Goal: Information Seeking & Learning: Compare options

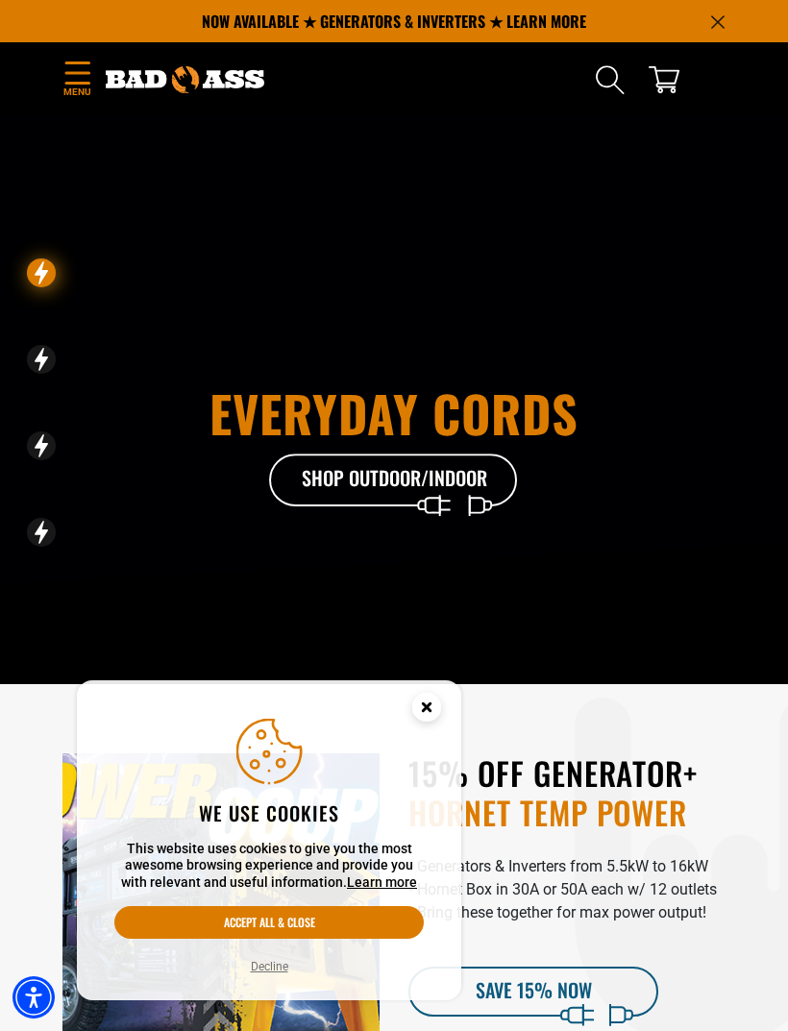
click at [433, 704] on circle "Cookie Consent" at bounding box center [426, 707] width 29 height 29
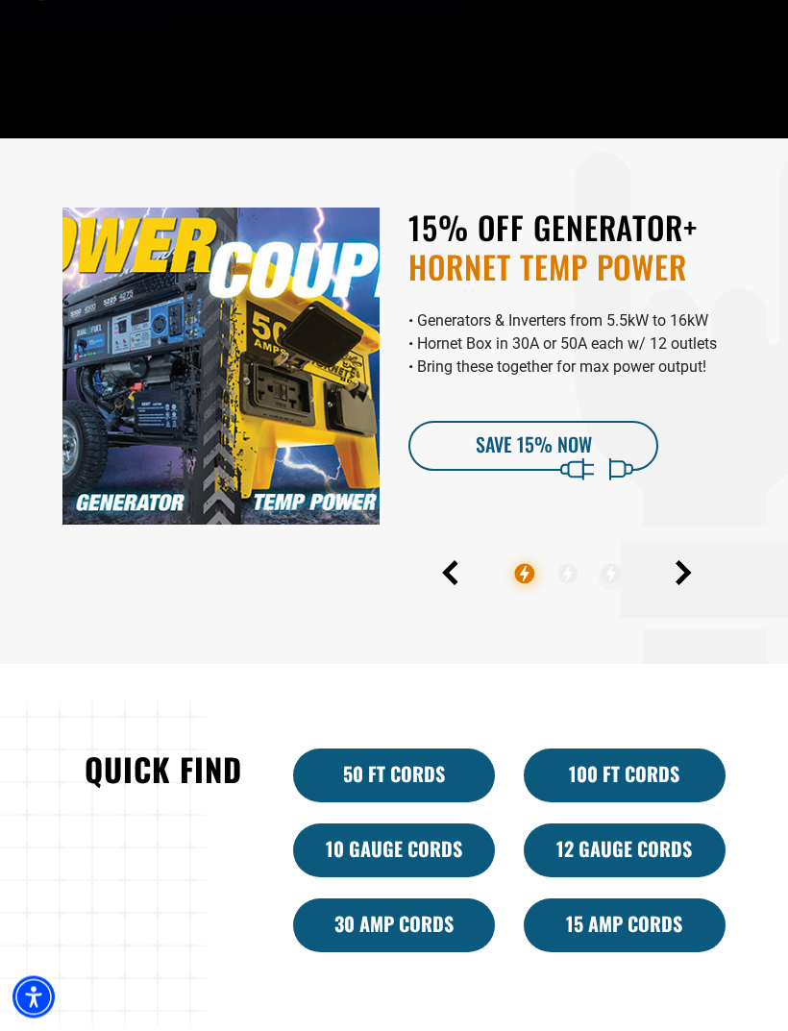
scroll to position [548, 0]
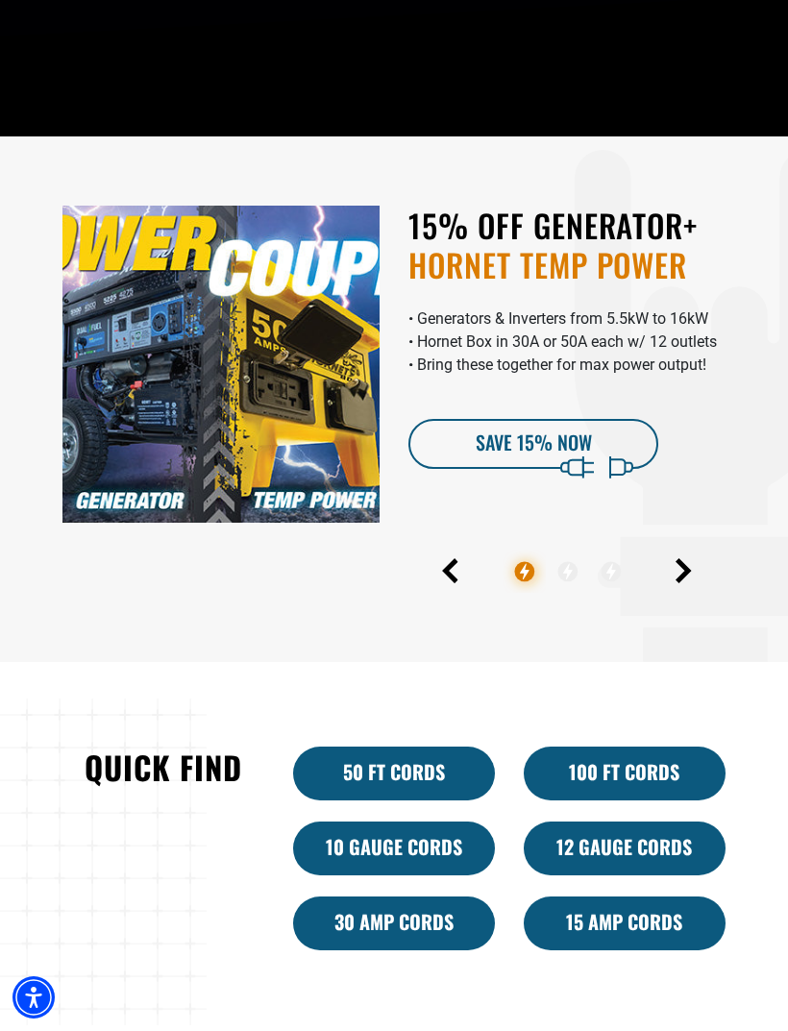
click at [230, 449] on img at bounding box center [220, 364] width 317 height 317
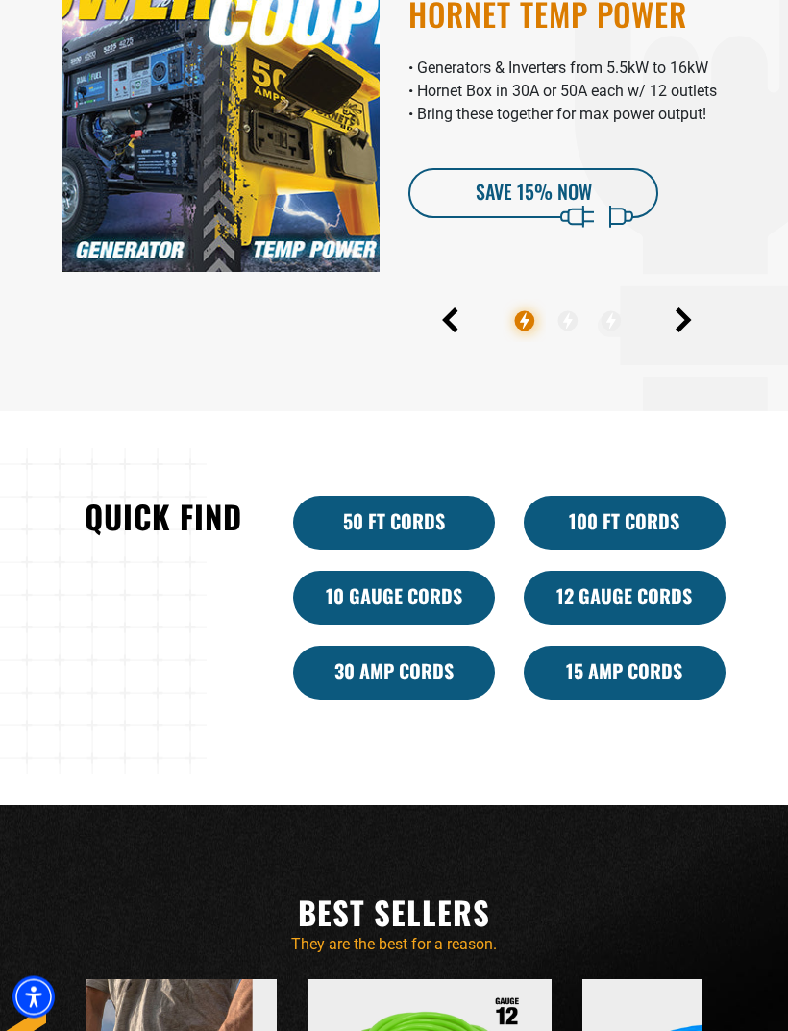
scroll to position [798, 0]
click at [690, 332] on icon "Next" at bounding box center [683, 319] width 16 height 25
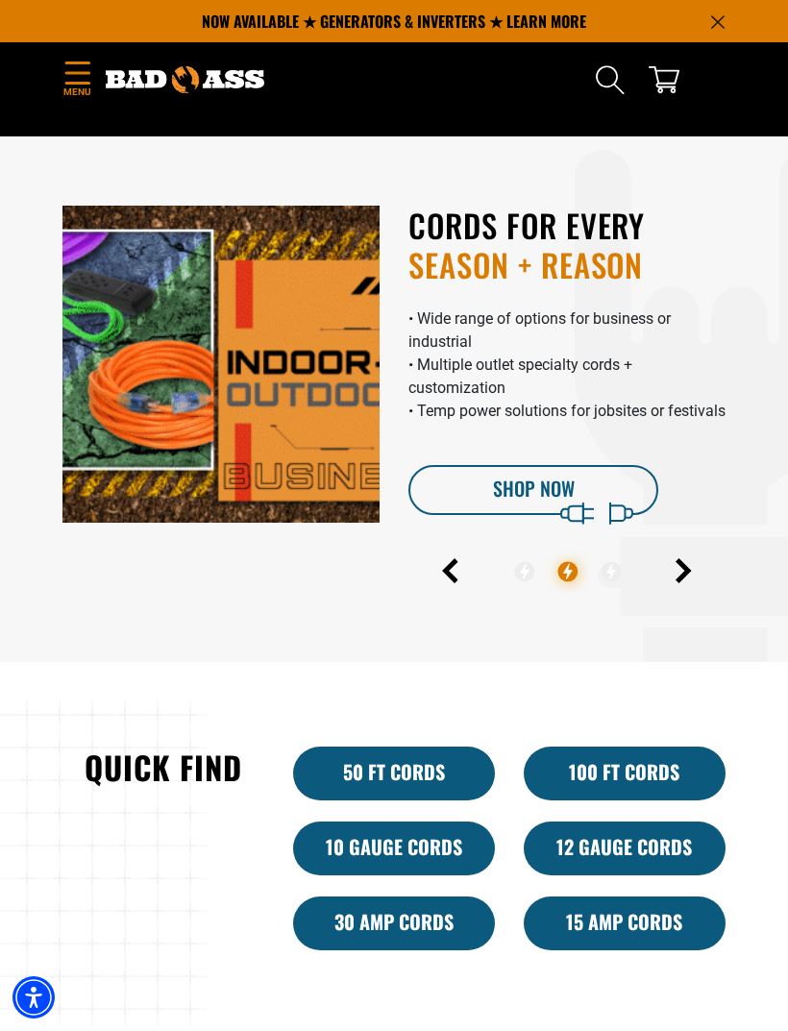
scroll to position [549, 0]
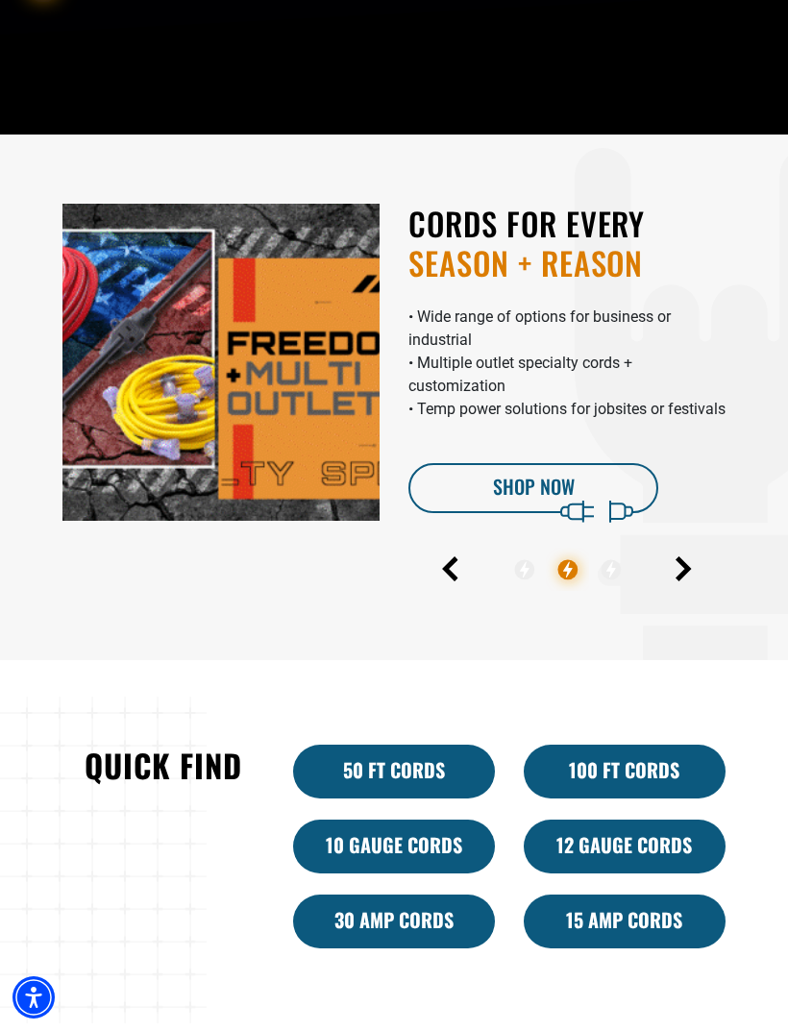
click at [687, 581] on icon "Next" at bounding box center [683, 568] width 16 height 25
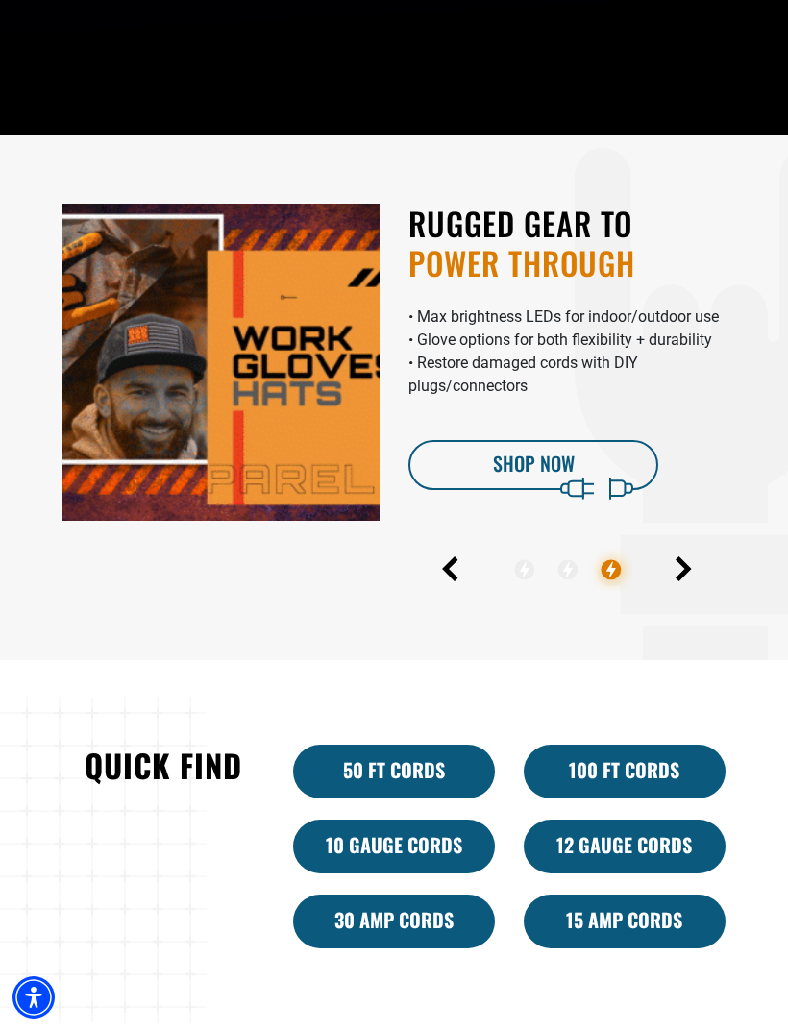
click at [691, 581] on icon "Next" at bounding box center [683, 568] width 16 height 25
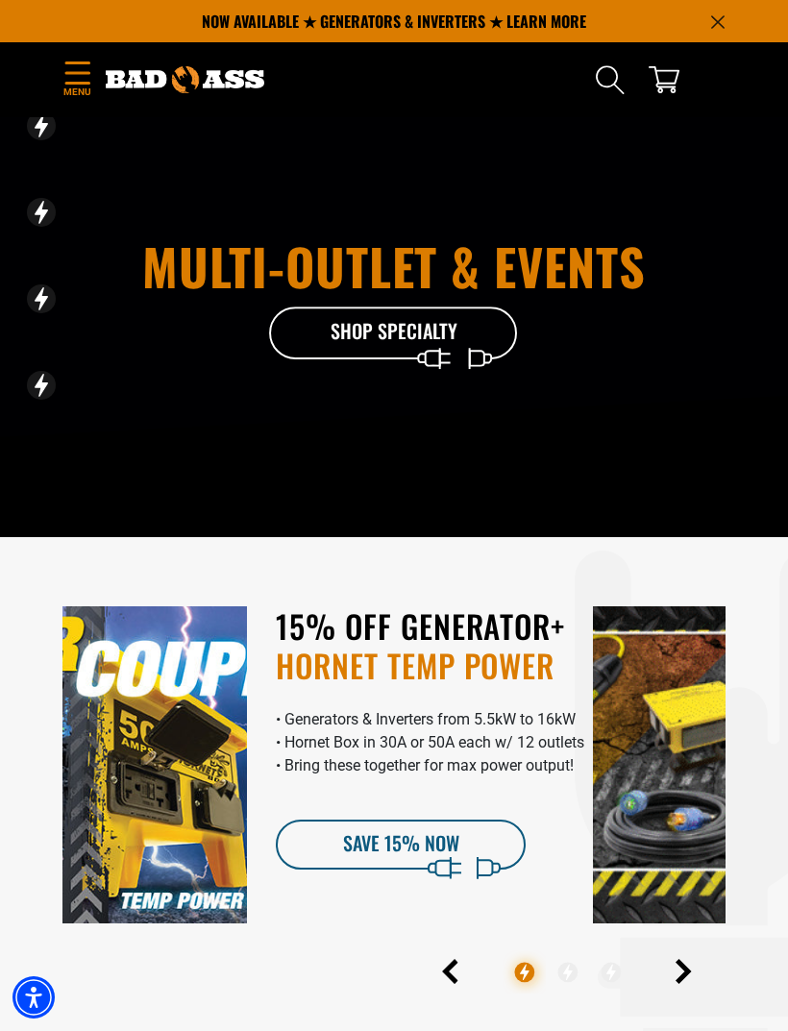
scroll to position [0, 0]
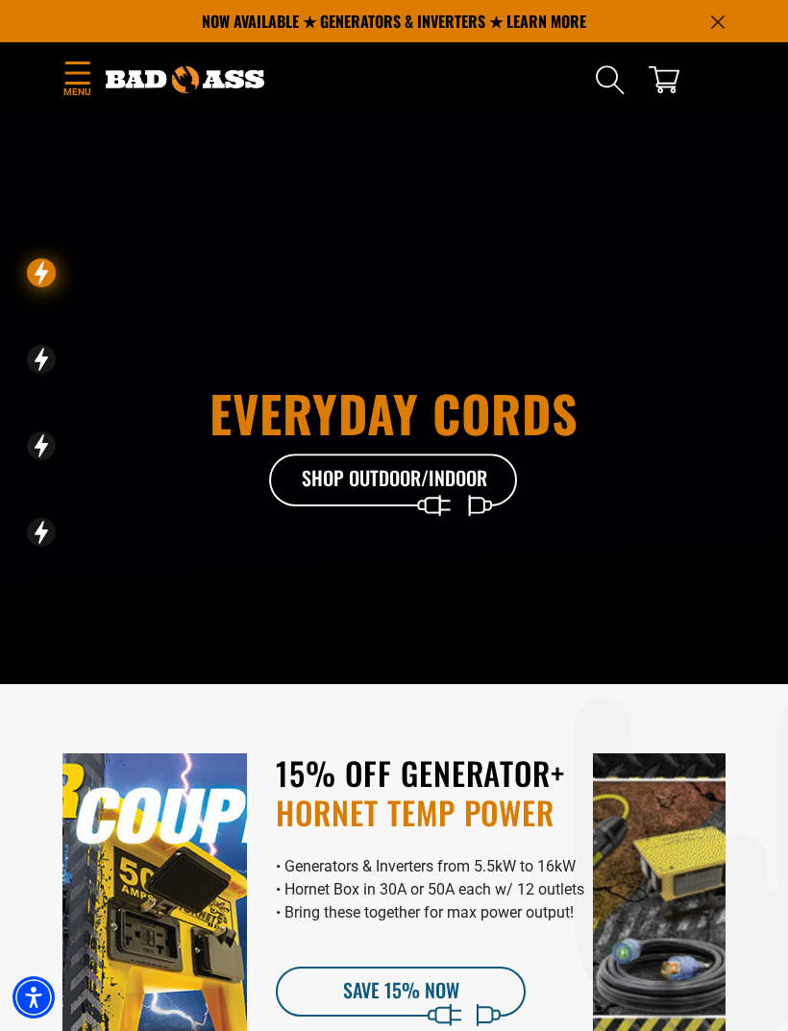
click at [99, 62] on div "Menu Home Extension Cords Extension Cords" at bounding box center [77, 80] width 58 height 45
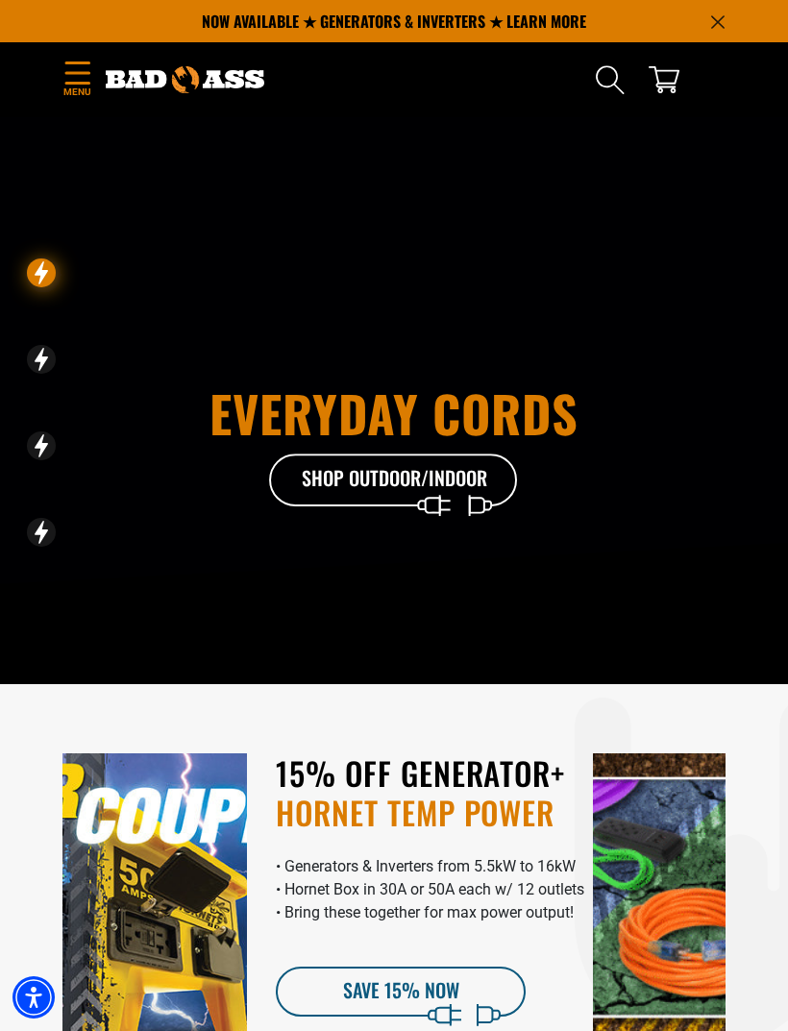
click at [69, 79] on icon "Menu" at bounding box center [77, 72] width 31 height 23
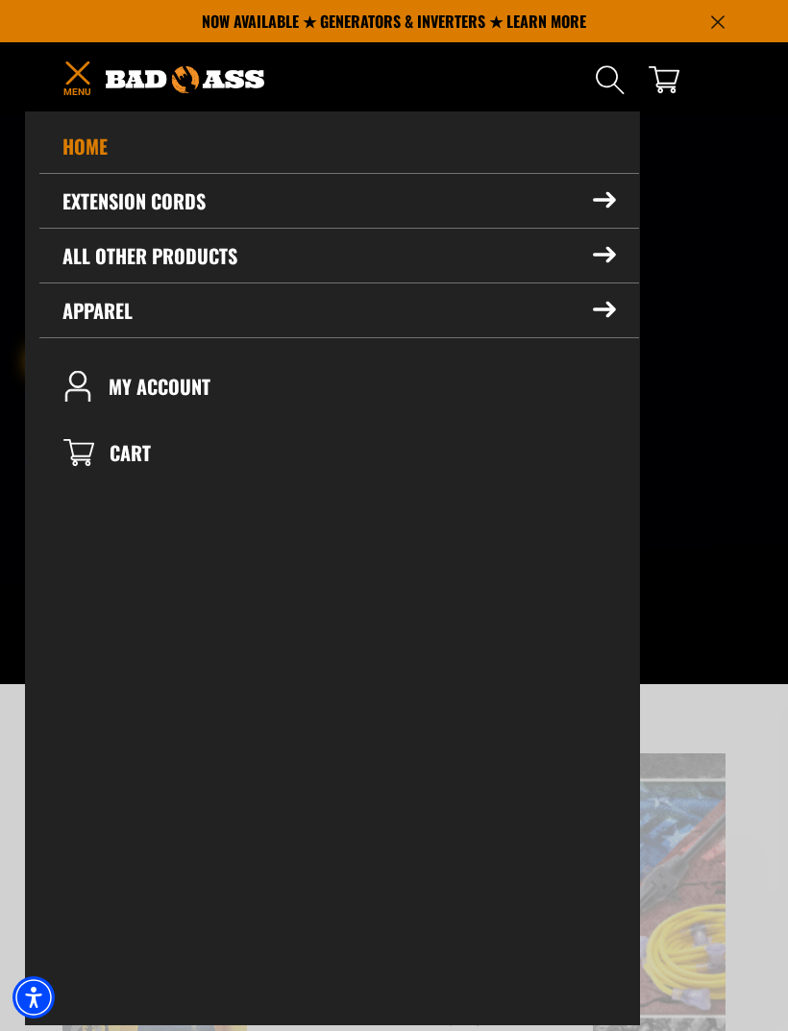
click at [597, 200] on icon at bounding box center [604, 200] width 21 height 14
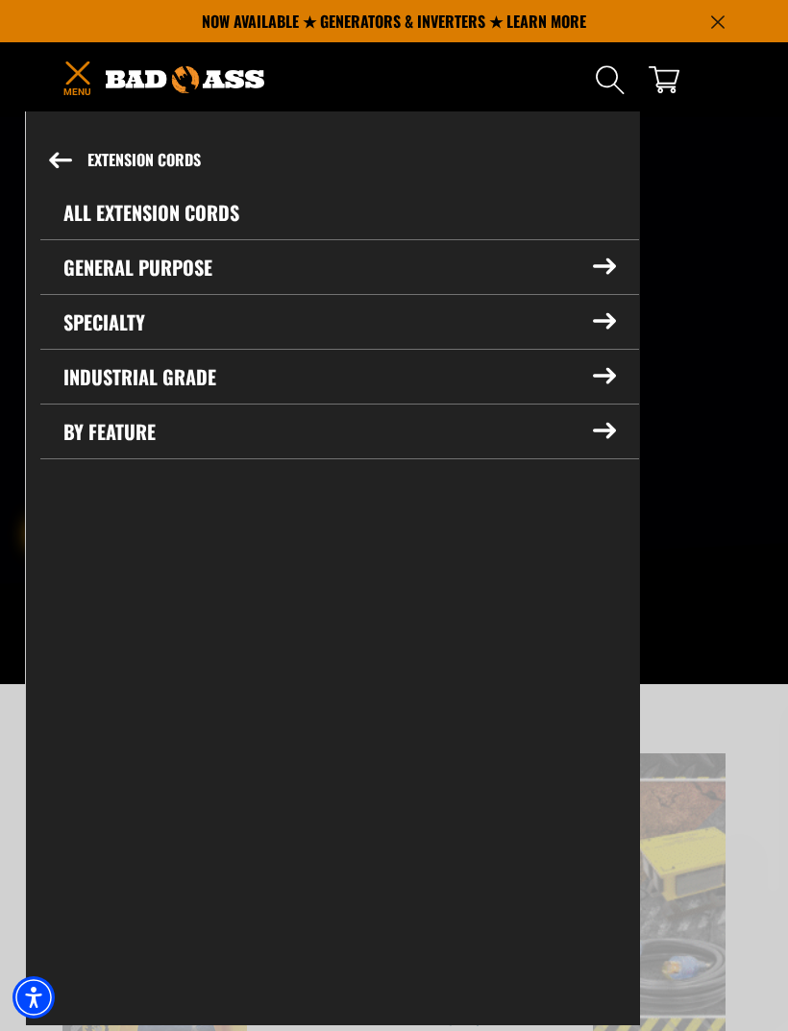
click at [605, 370] on icon at bounding box center [604, 376] width 23 height 16
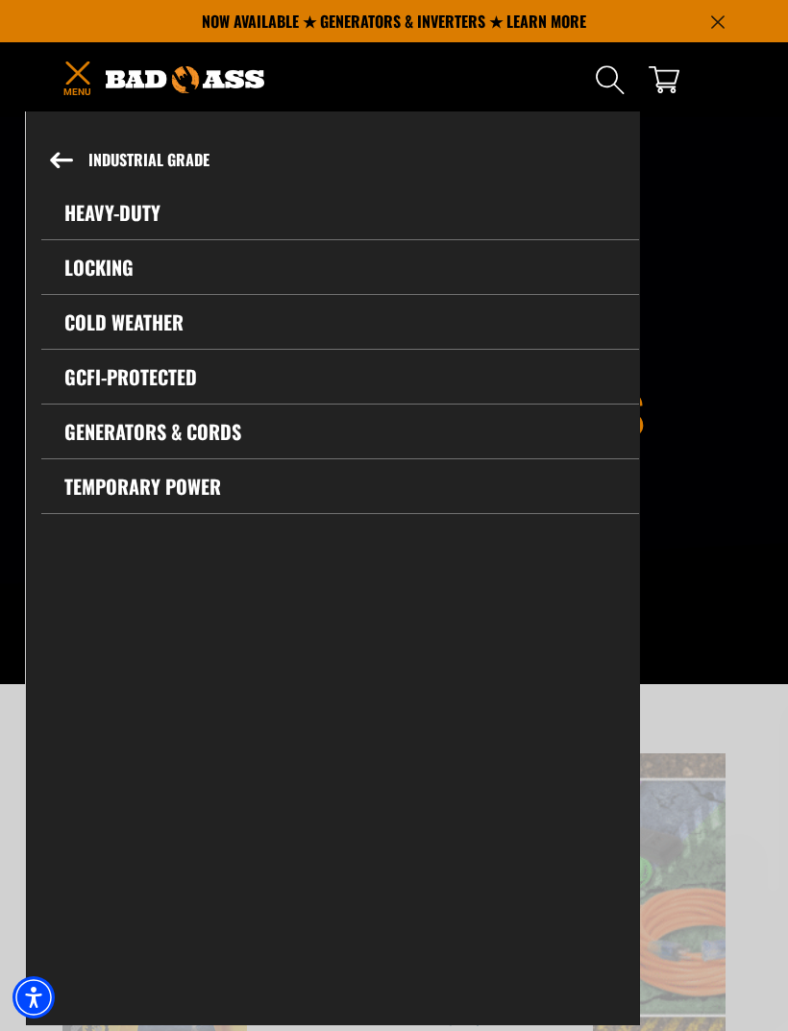
click at [235, 420] on link "Generators & Cords" at bounding box center [339, 431] width 597 height 54
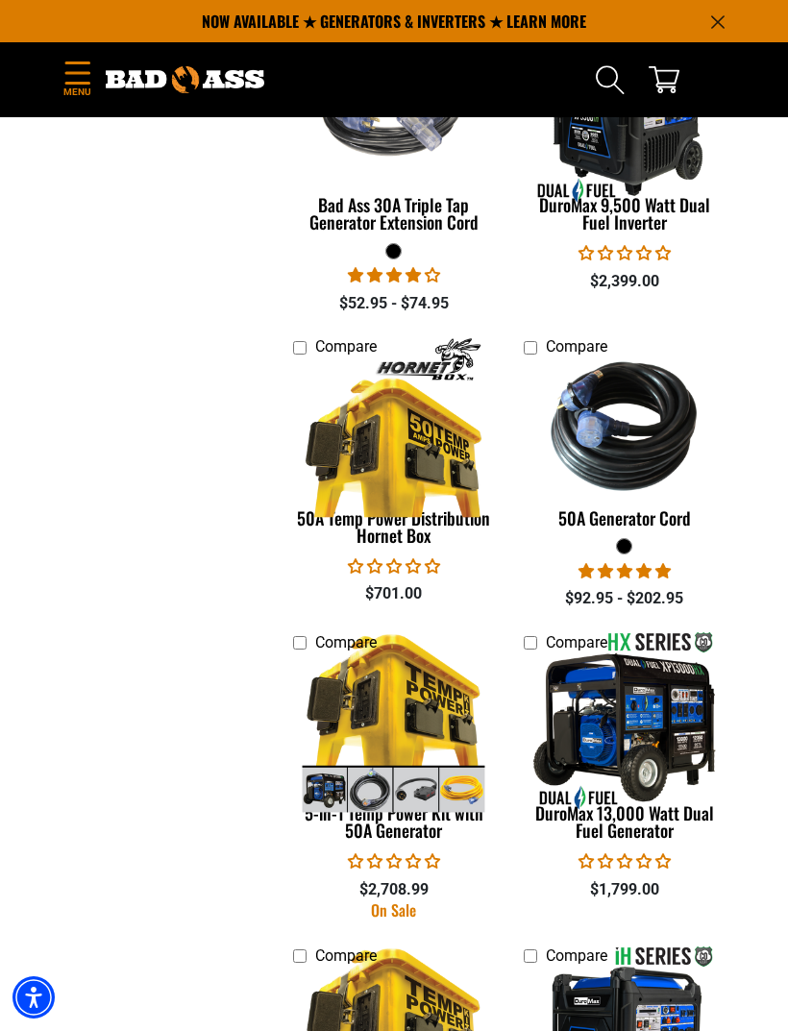
scroll to position [2626, 0]
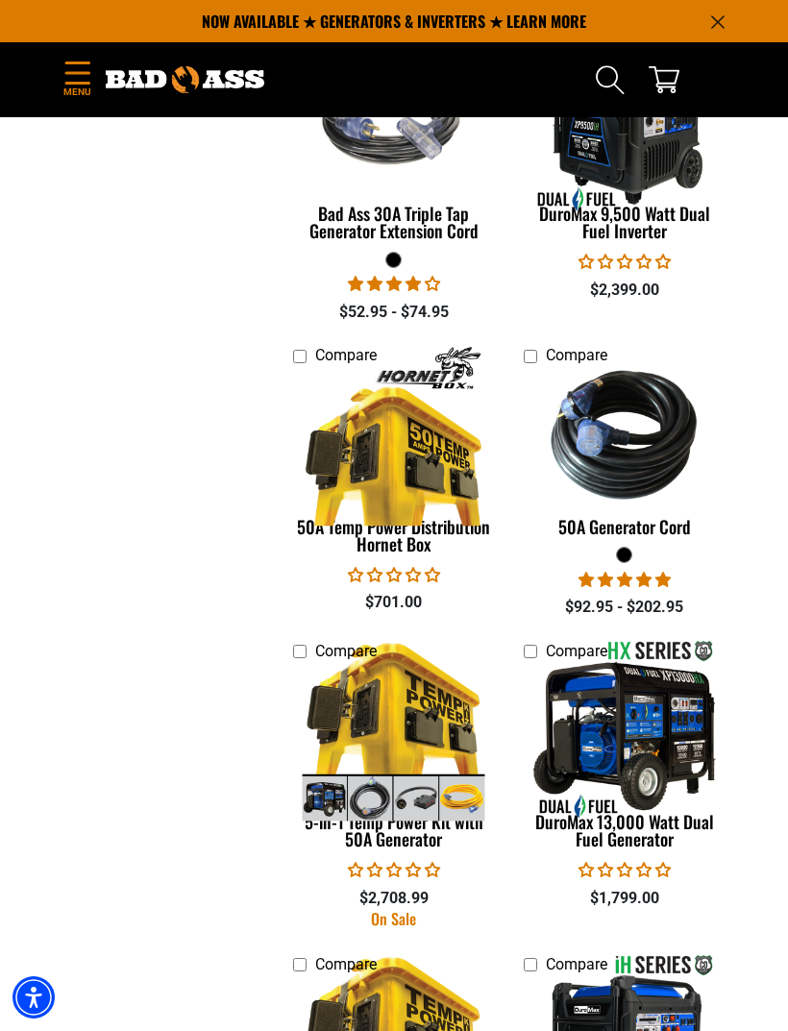
click at [666, 453] on img at bounding box center [625, 434] width 204 height 183
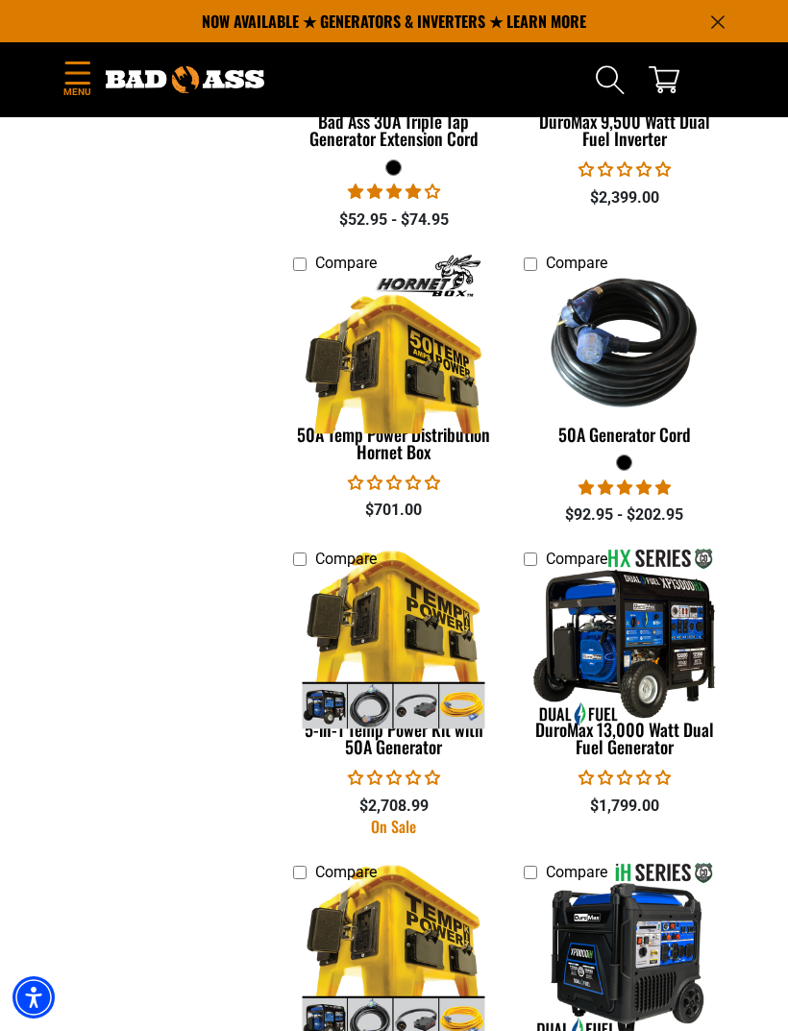
scroll to position [2715, 0]
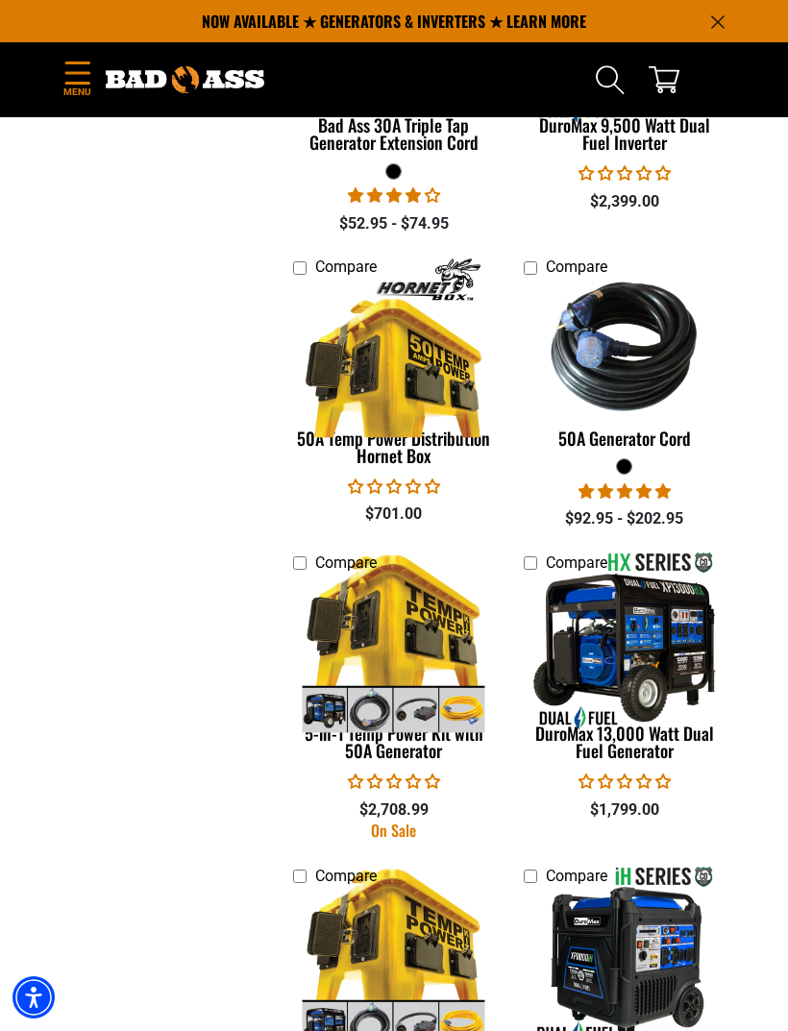
click at [419, 372] on img at bounding box center [394, 346] width 204 height 183
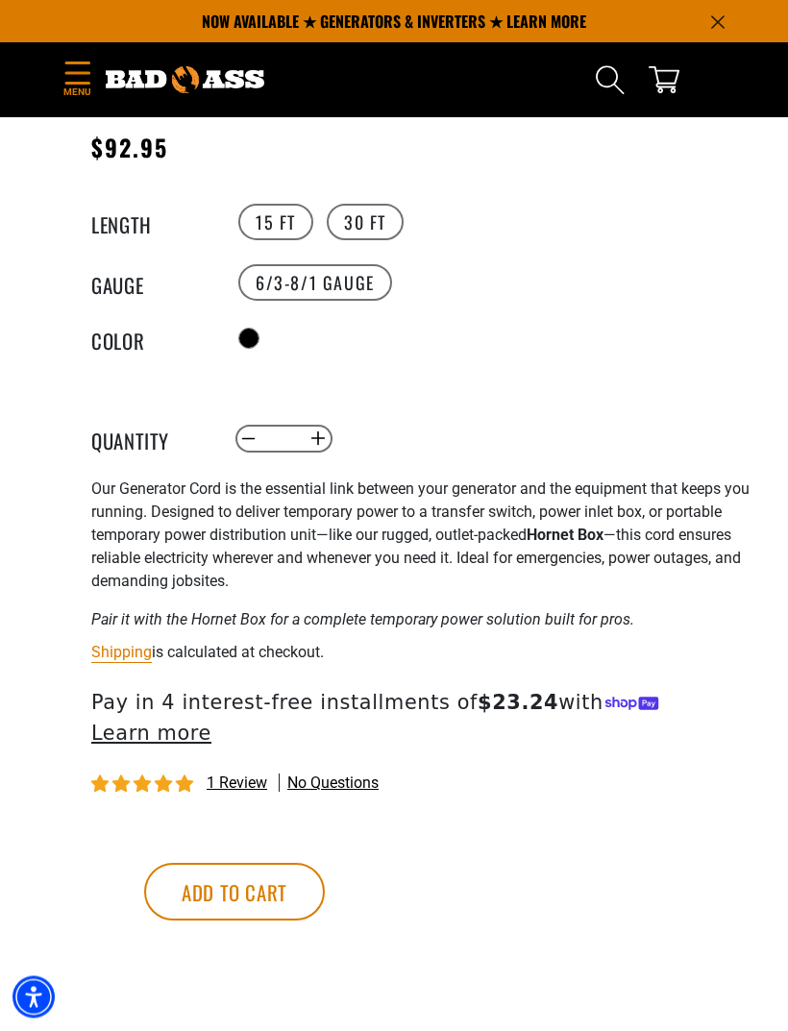
scroll to position [949, 0]
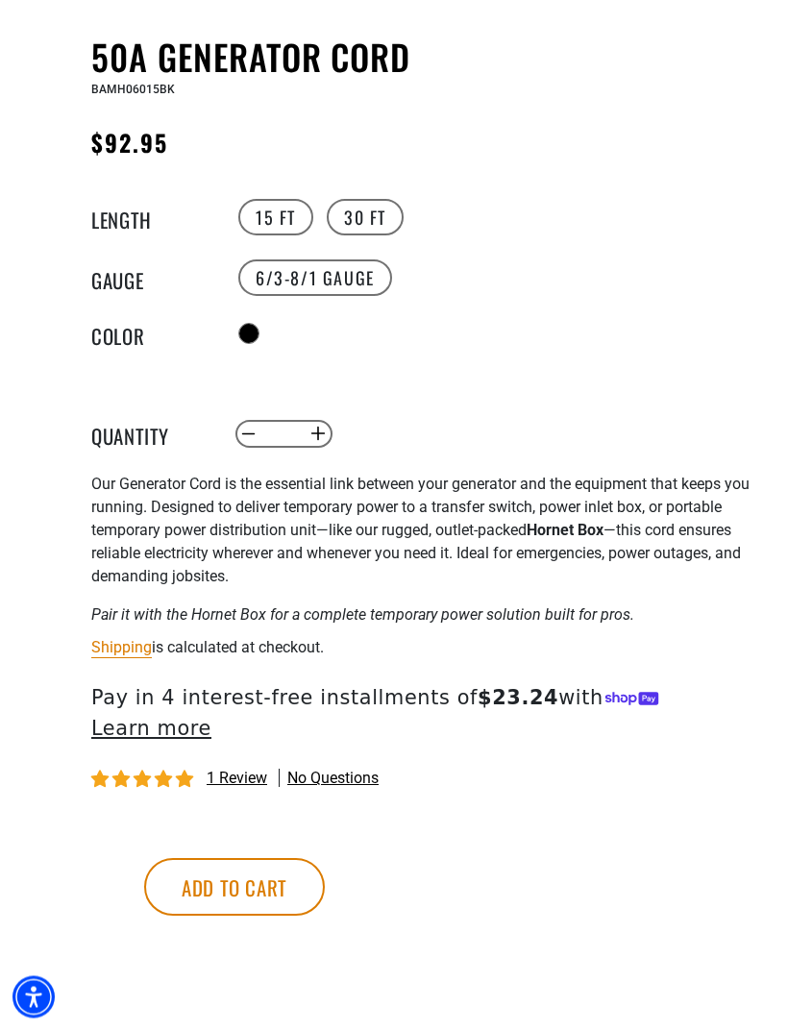
click at [566, 540] on strong "Hornet Box" at bounding box center [564, 531] width 77 height 18
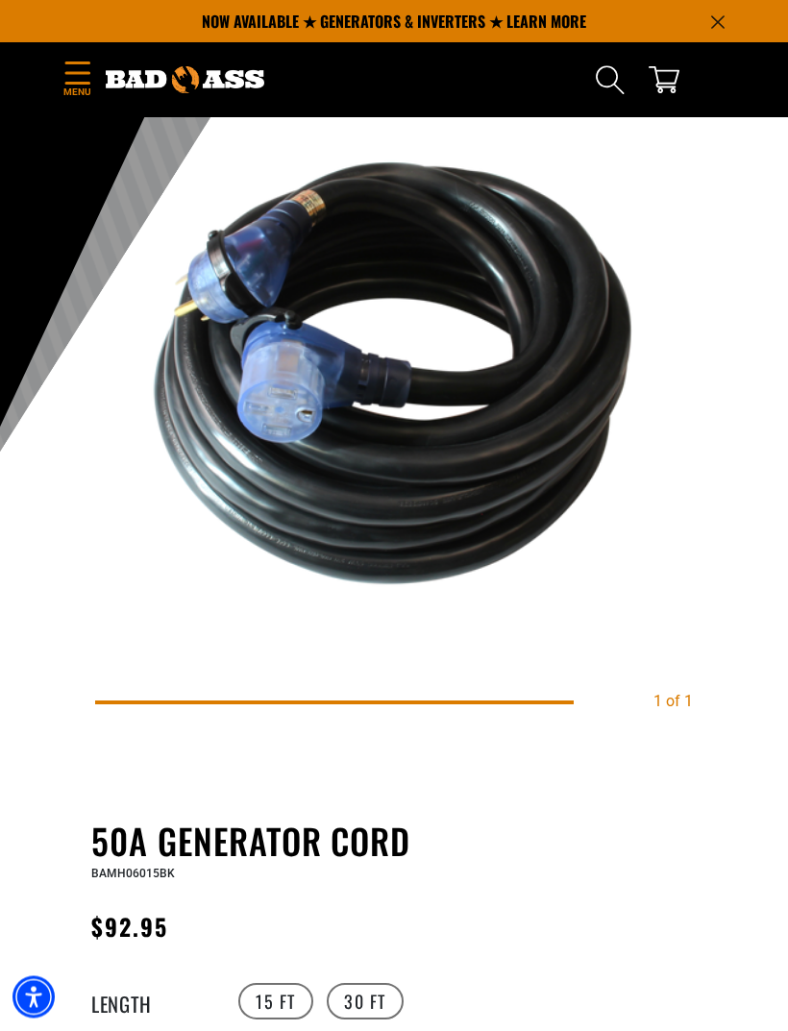
scroll to position [0, 0]
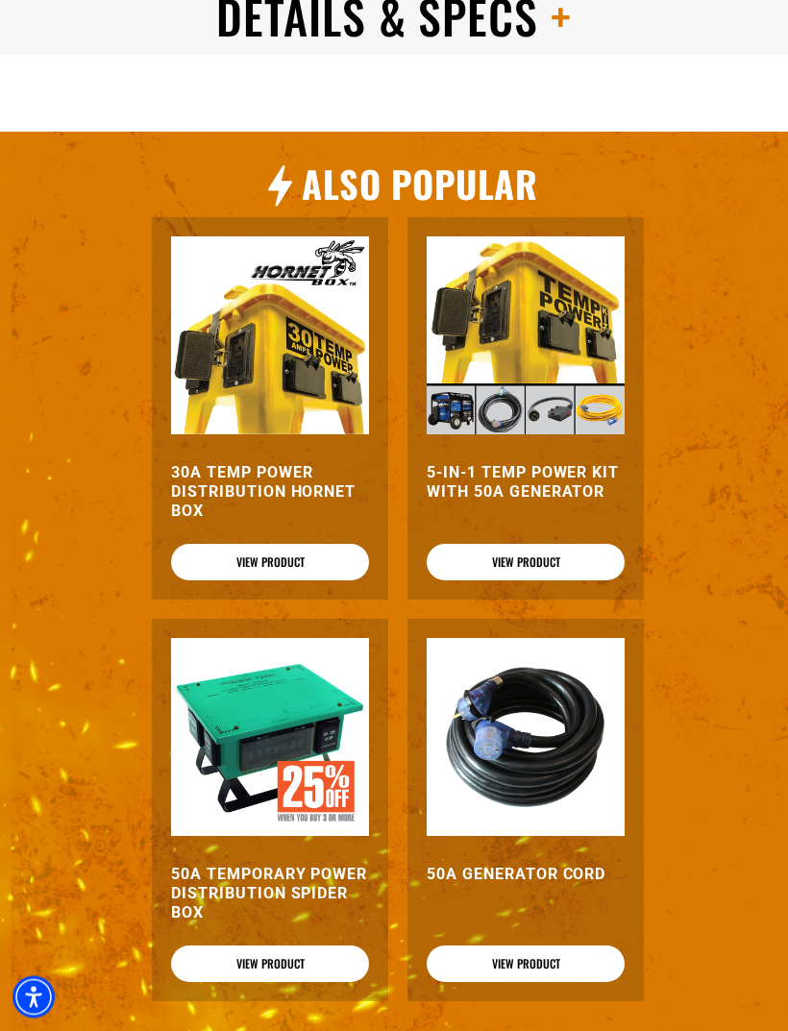
scroll to position [1814, 0]
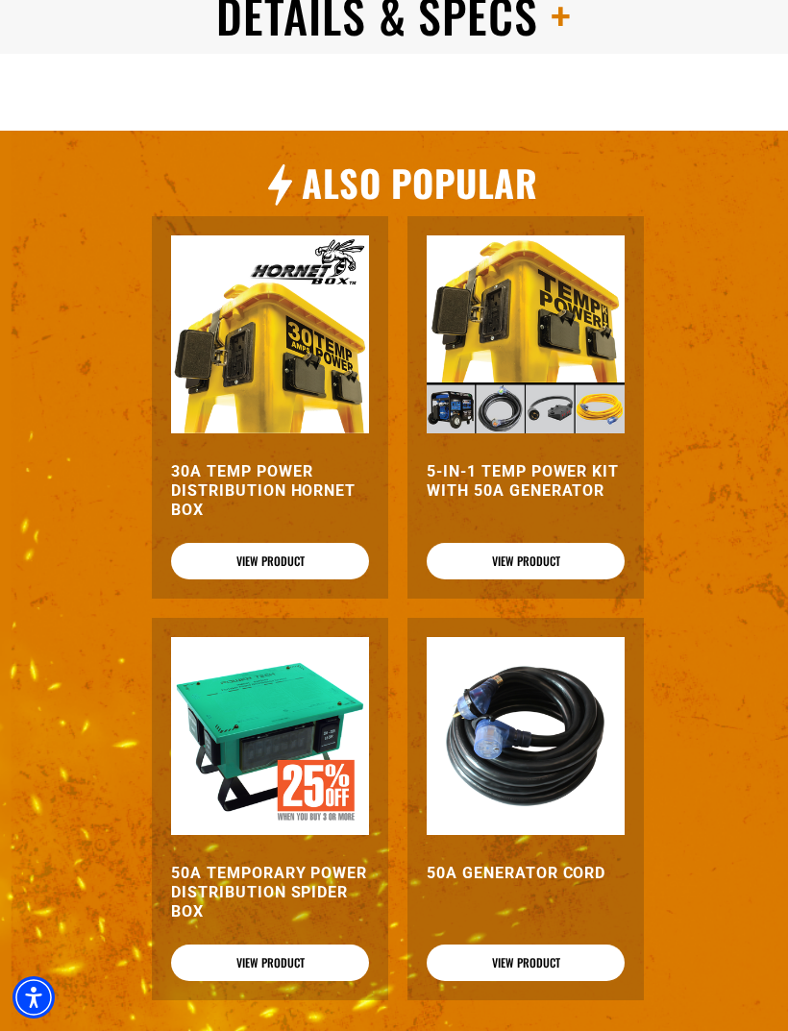
click at [261, 749] on img at bounding box center [270, 736] width 198 height 198
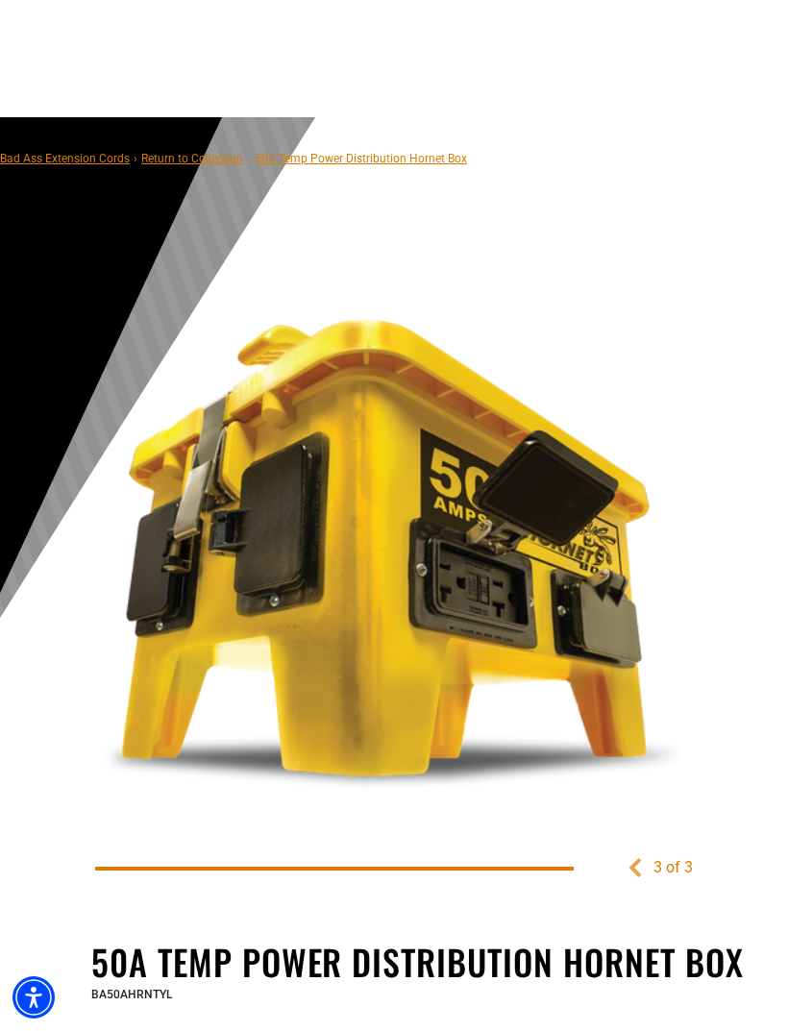
scroll to position [1875, 0]
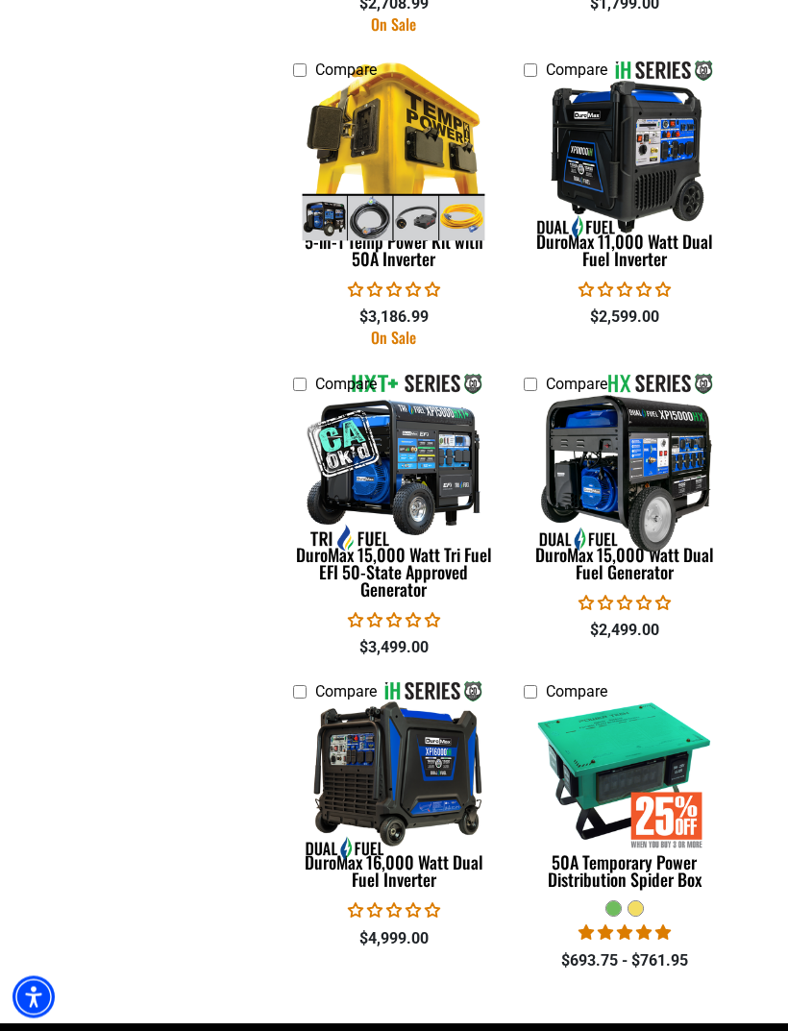
scroll to position [3523, 0]
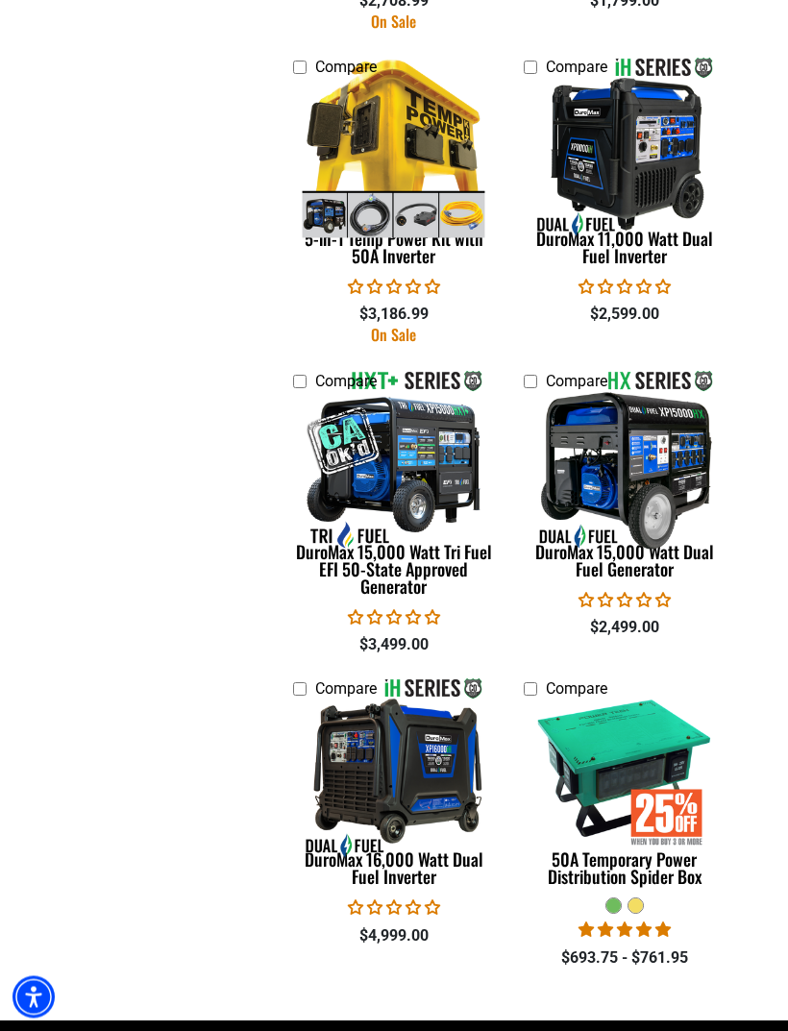
click at [418, 476] on img at bounding box center [394, 460] width 204 height 183
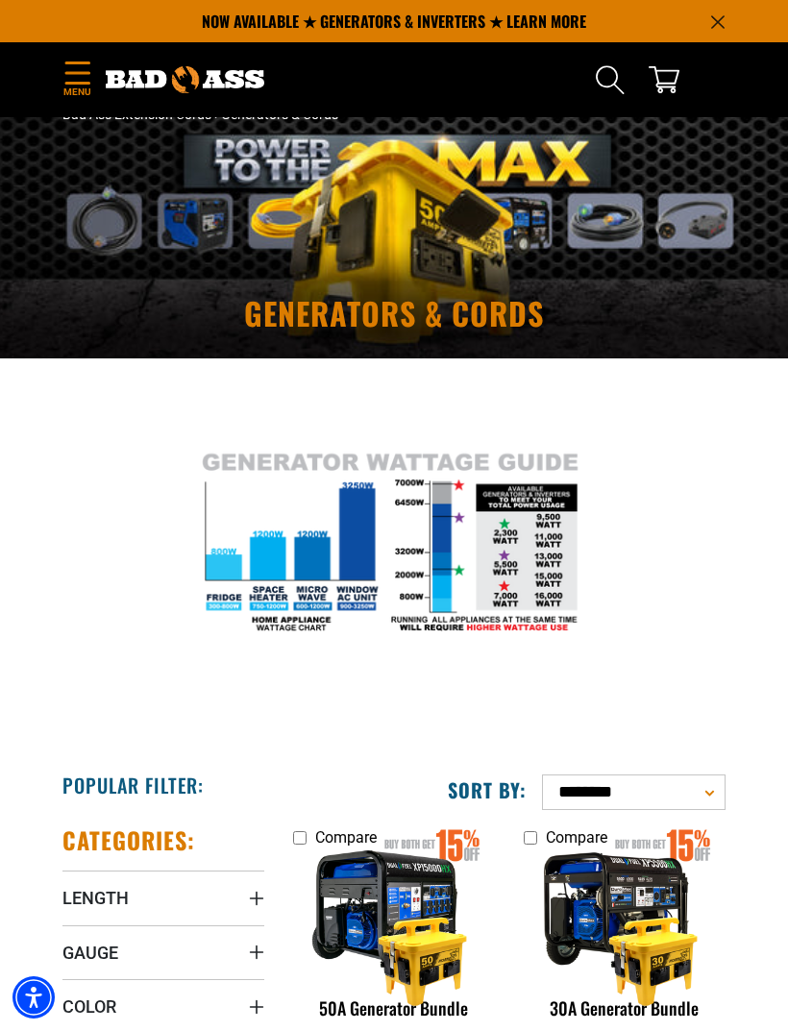
scroll to position [0, 0]
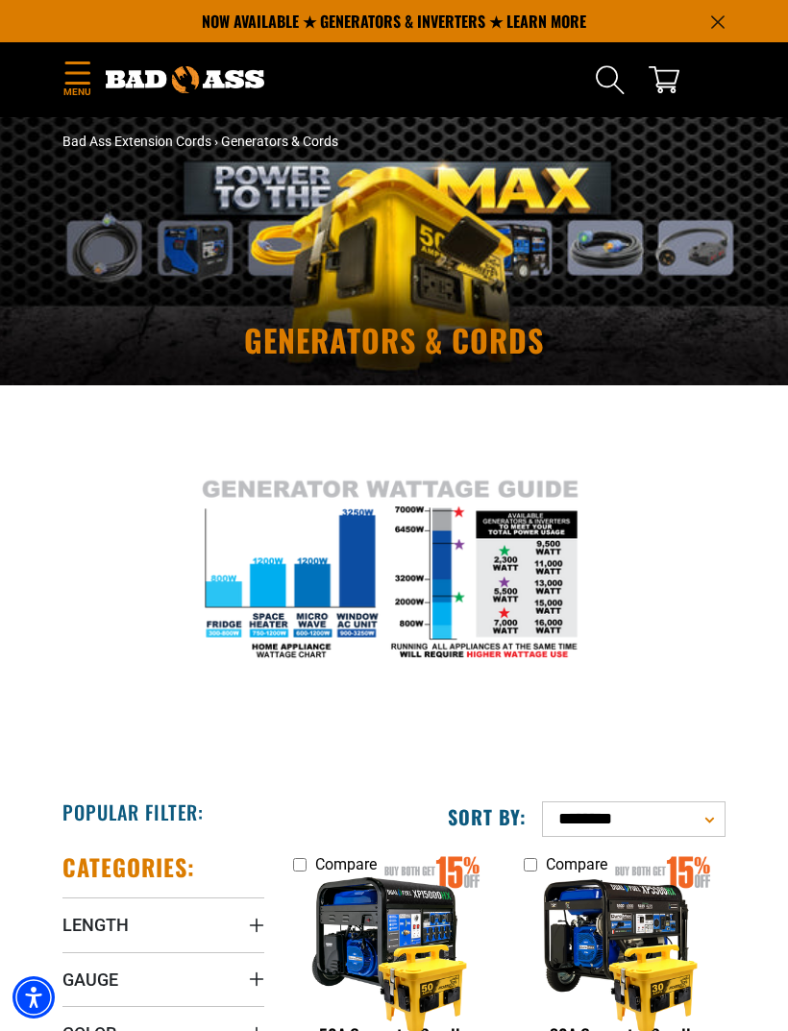
click at [71, 85] on span "Menu" at bounding box center [76, 92] width 29 height 14
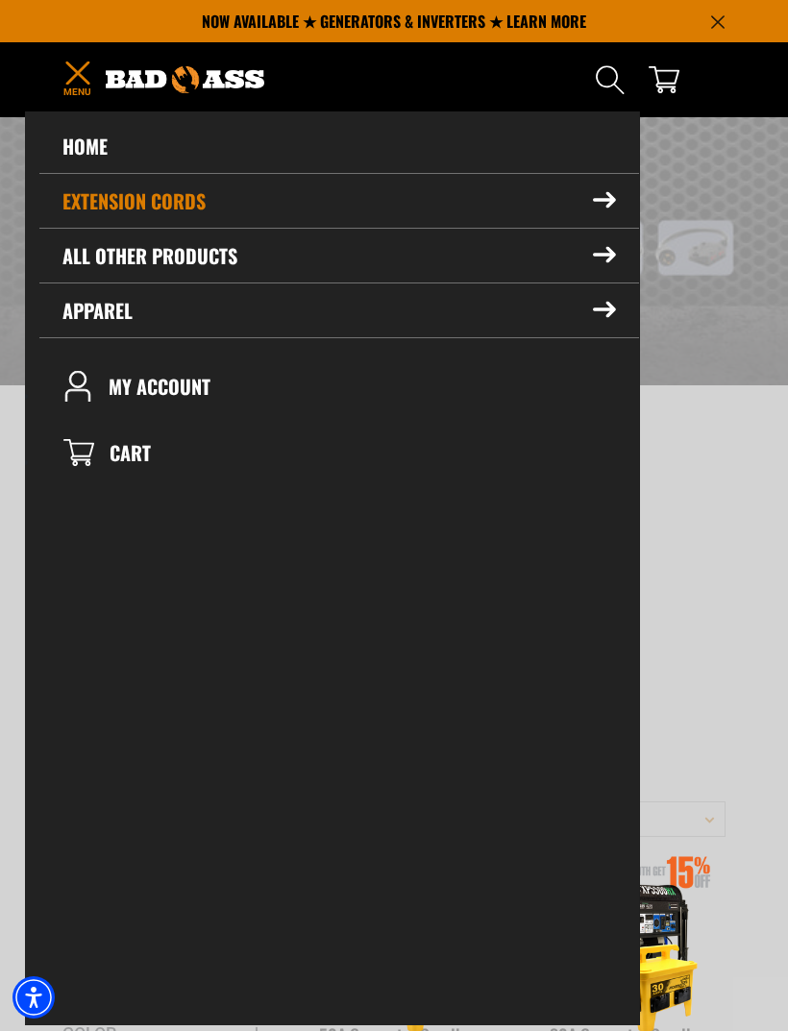
click at [606, 203] on icon at bounding box center [604, 200] width 23 height 16
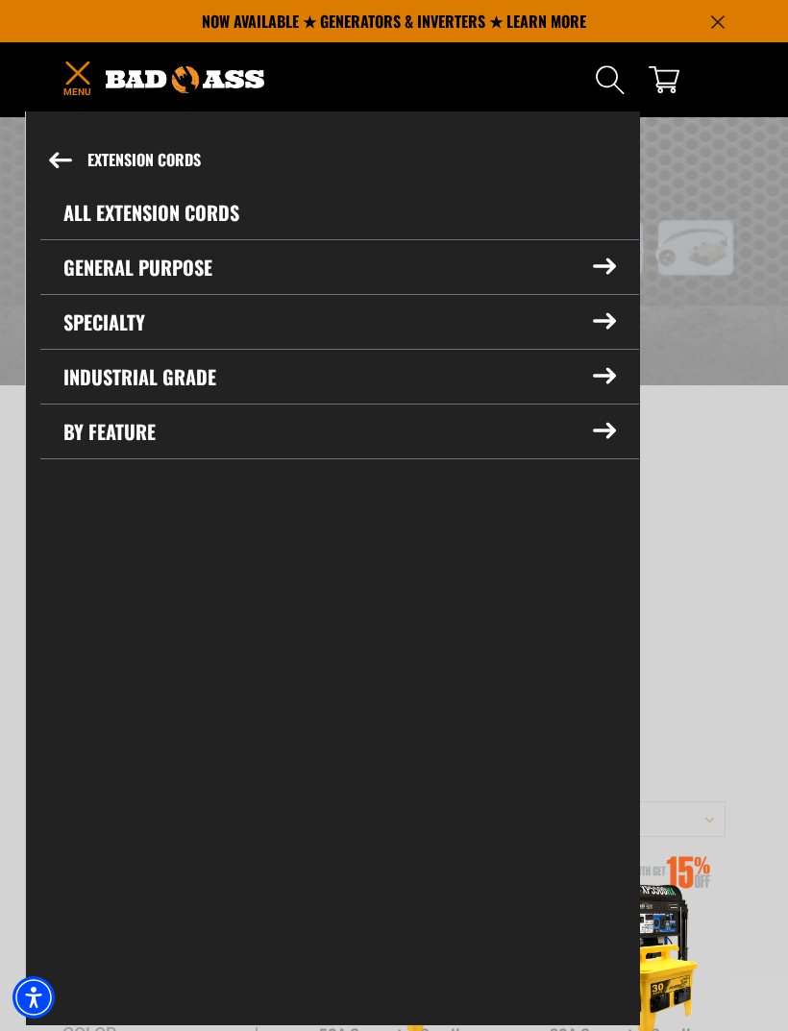
click at [607, 274] on icon at bounding box center [604, 266] width 21 height 14
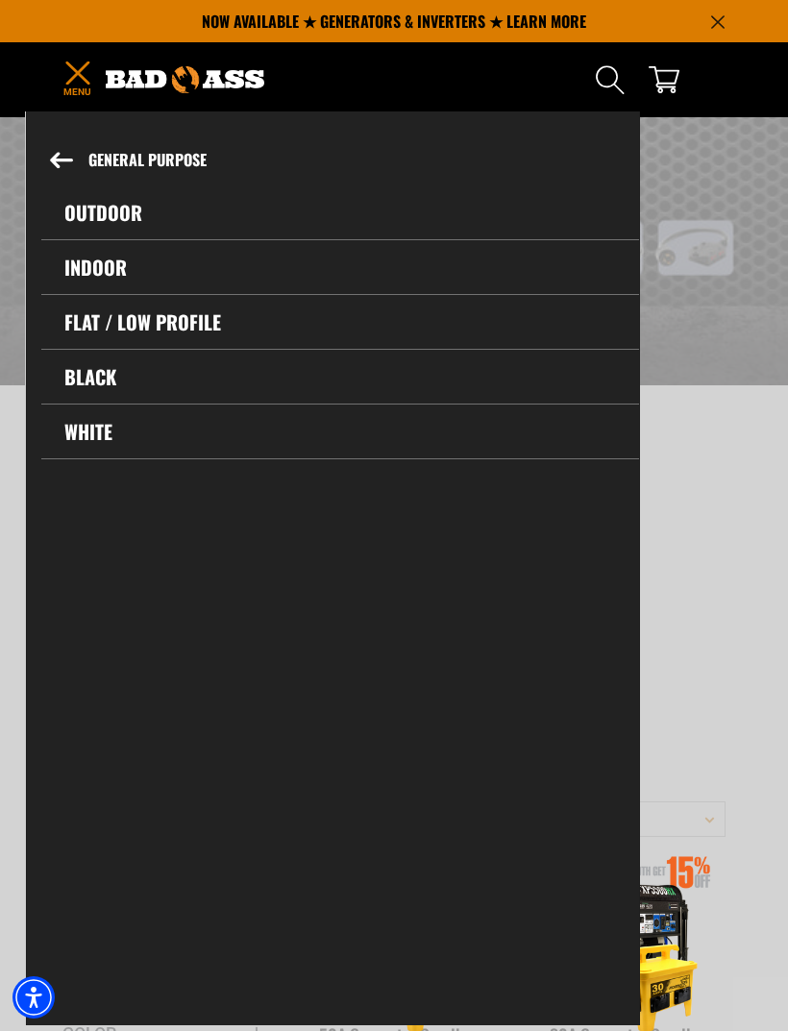
click at [123, 211] on link "Outdoor" at bounding box center [339, 212] width 597 height 54
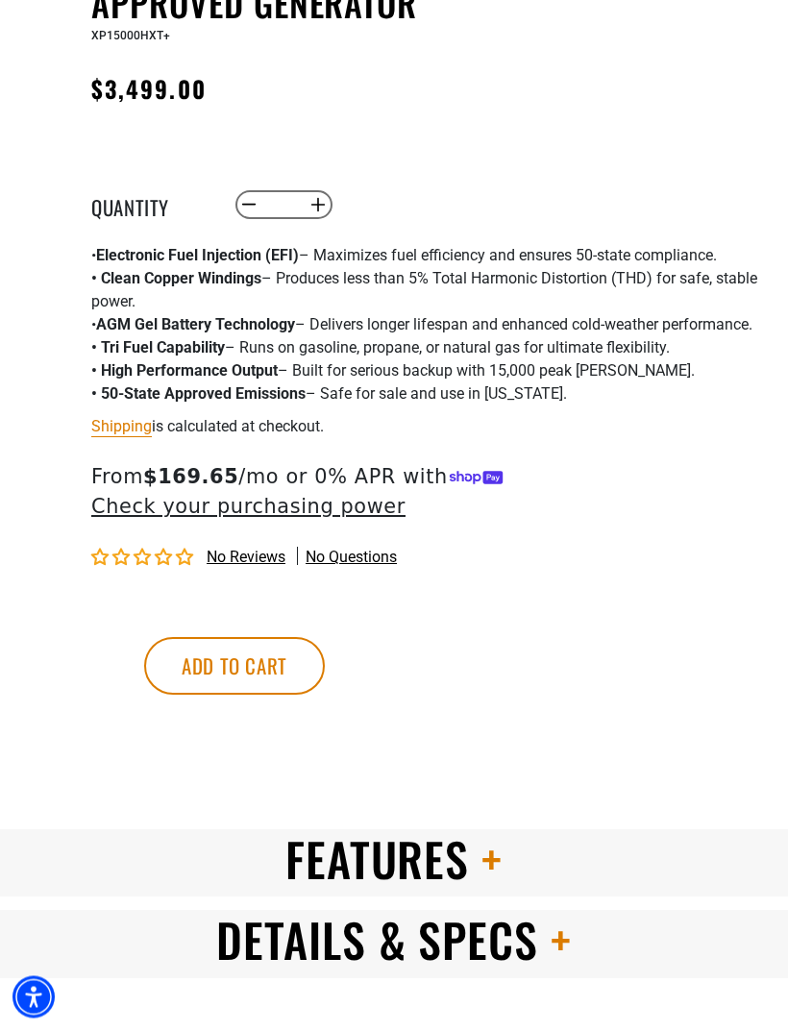
scroll to position [999, 0]
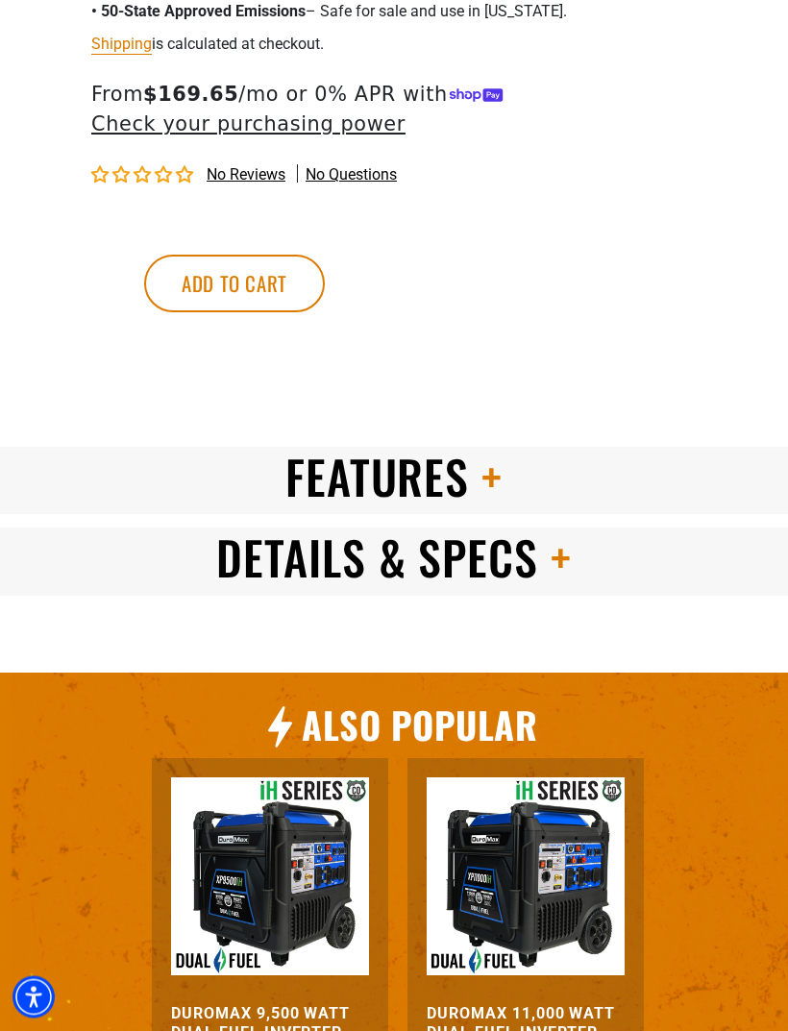
click at [690, 473] on h2 "Features" at bounding box center [394, 478] width 788 height 60
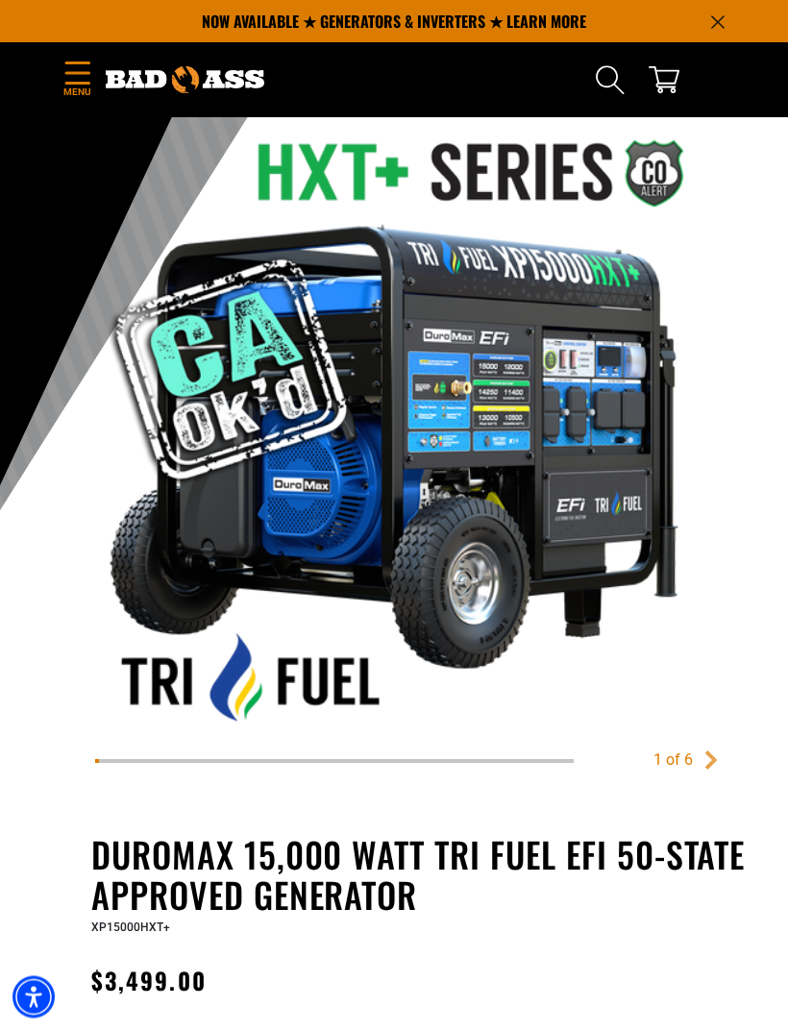
scroll to position [0, 0]
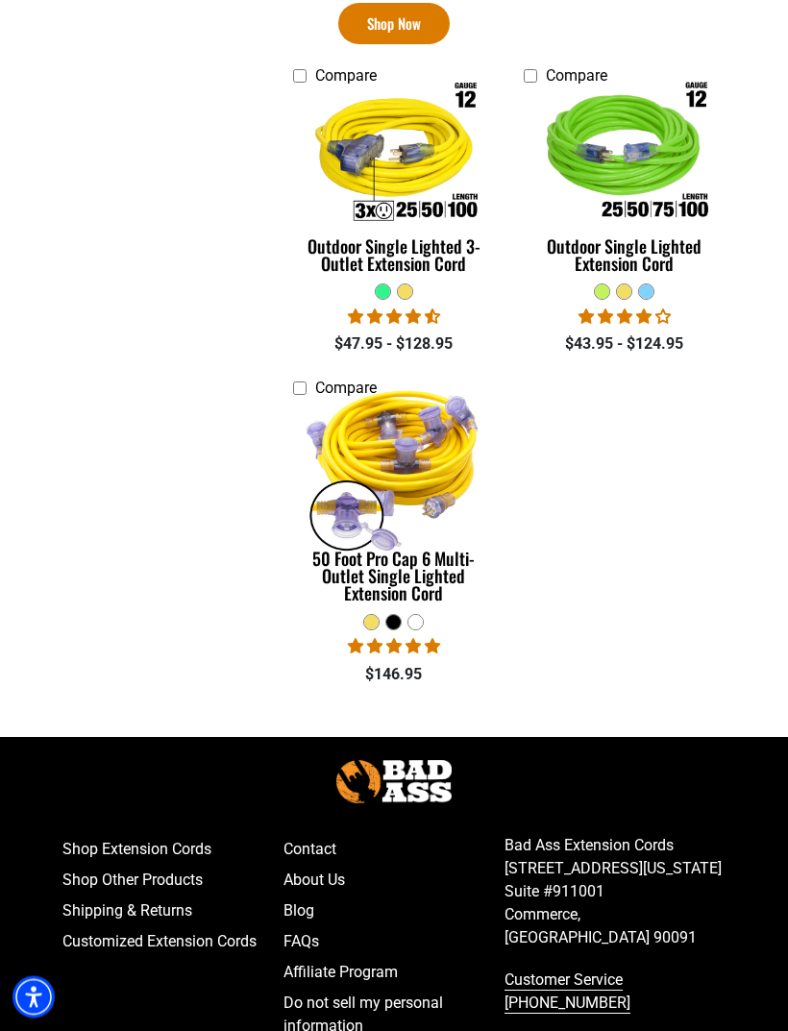
scroll to position [1503, 0]
